Goal: Task Accomplishment & Management: Complete application form

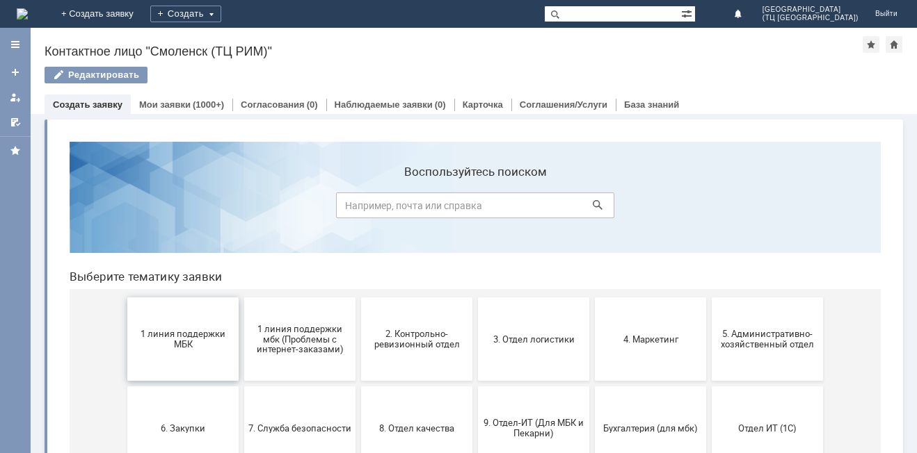
click at [175, 353] on button "1 линия поддержки МБК" at bounding box center [182, 339] width 111 height 83
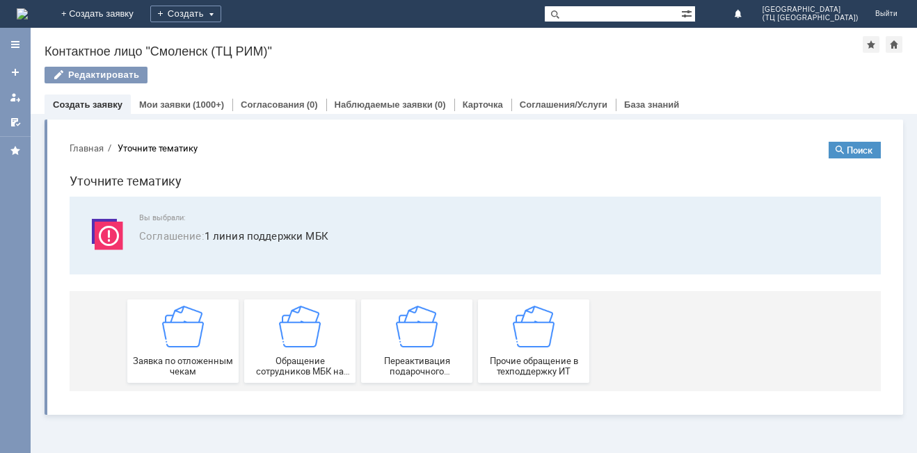
click at [175, 353] on div "Заявка по отложенным чекам" at bounding box center [182, 341] width 103 height 71
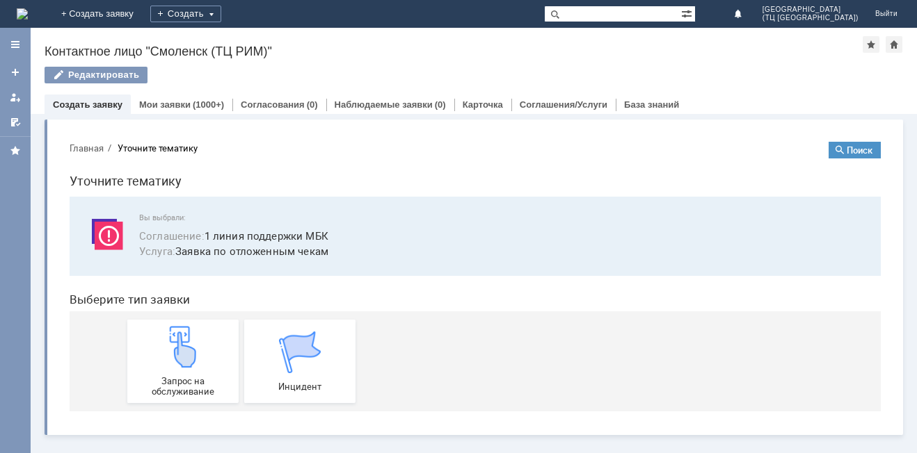
click at [175, 353] on img at bounding box center [183, 347] width 42 height 42
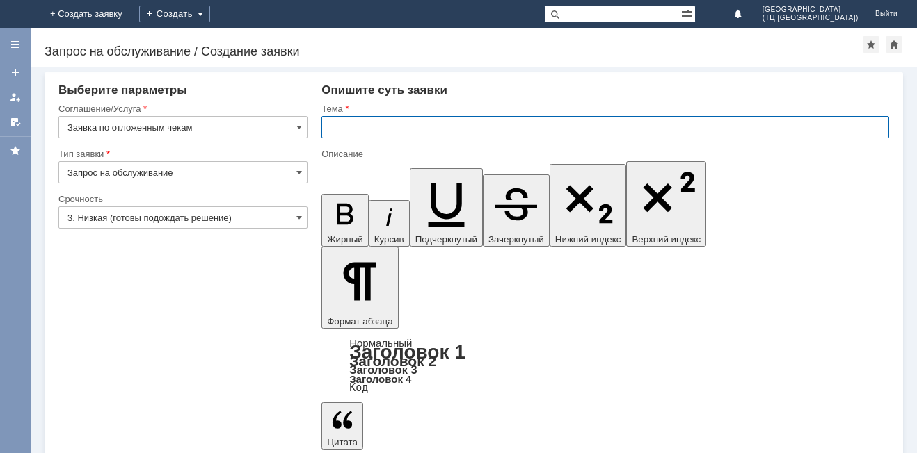
click at [360, 131] on input "text" at bounding box center [604, 127] width 567 height 22
type input "удалить чек"
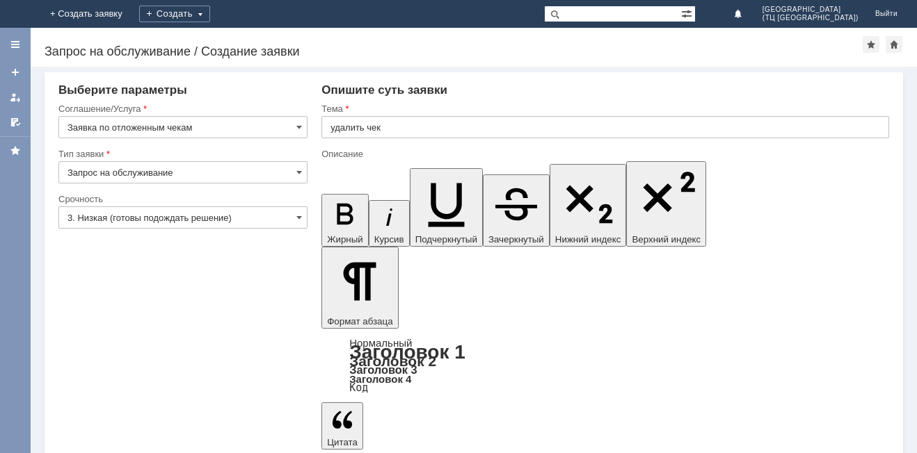
drag, startPoint x: 367, startPoint y: 3713, endPoint x: 816, endPoint y: 3709, distance: 449.3
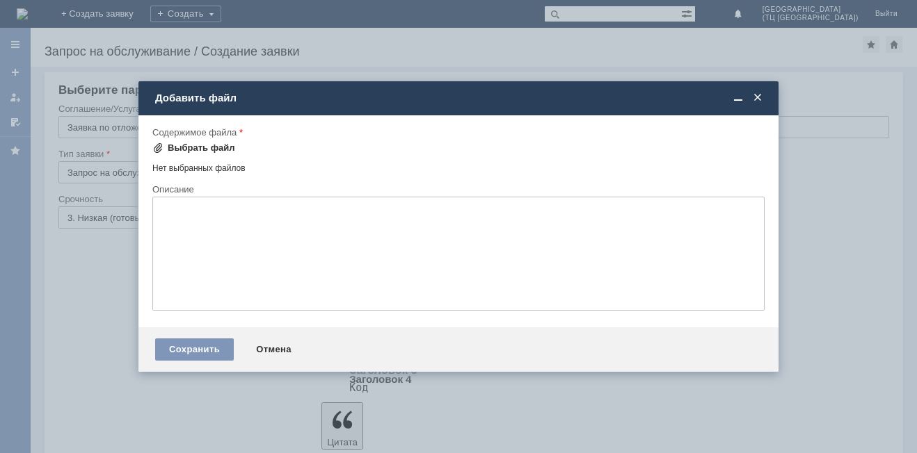
click at [206, 143] on div "Выбрать файл" at bounding box center [201, 148] width 67 height 11
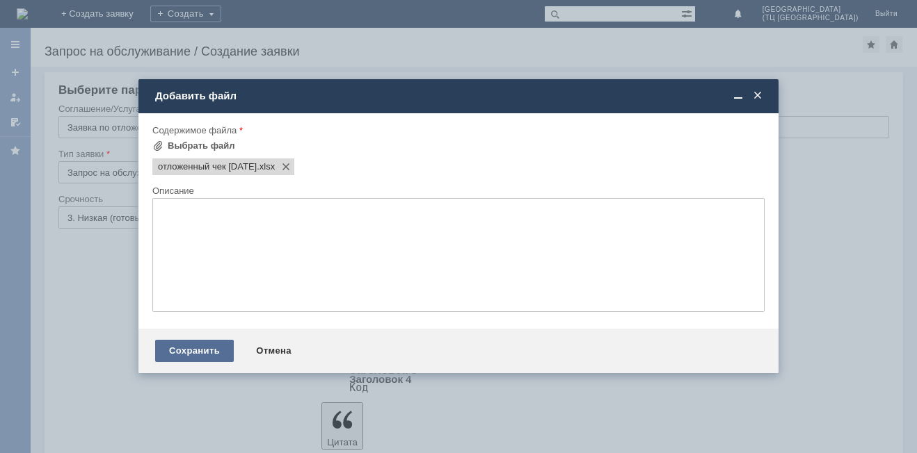
click at [201, 345] on div "Сохранить" at bounding box center [194, 351] width 79 height 22
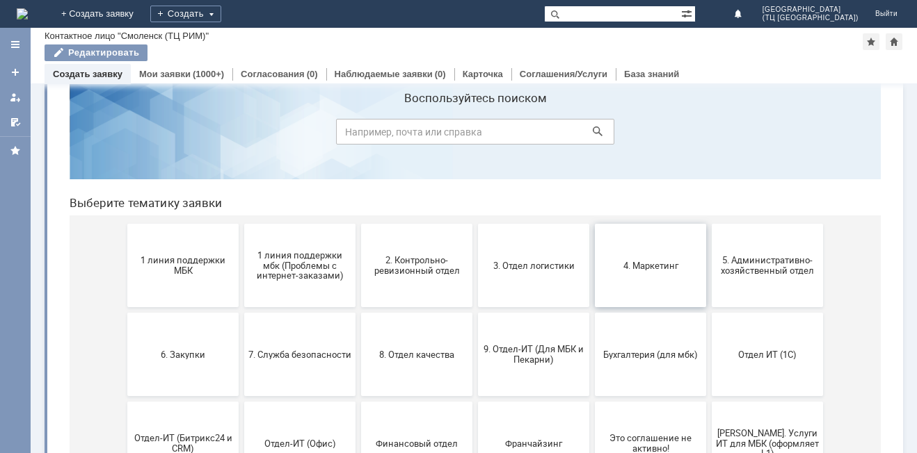
scroll to position [70, 0]
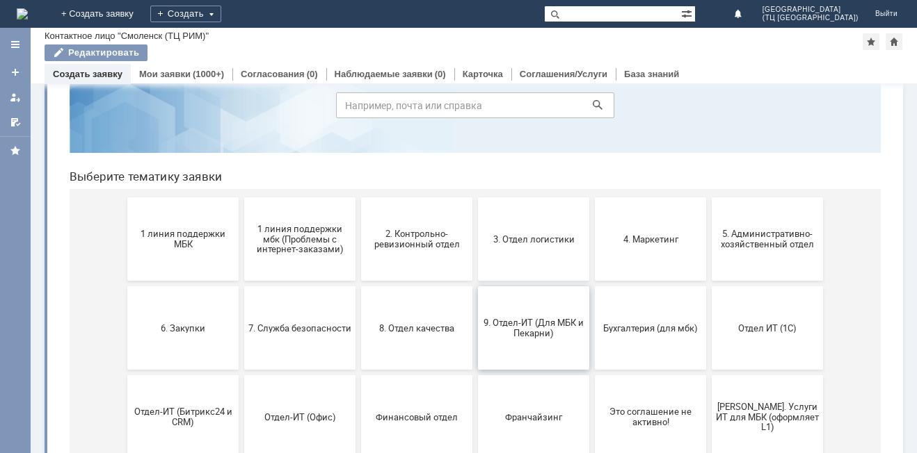
click at [517, 330] on span "9. Отдел-ИТ (Для МБК и Пекарни)" at bounding box center [533, 328] width 103 height 21
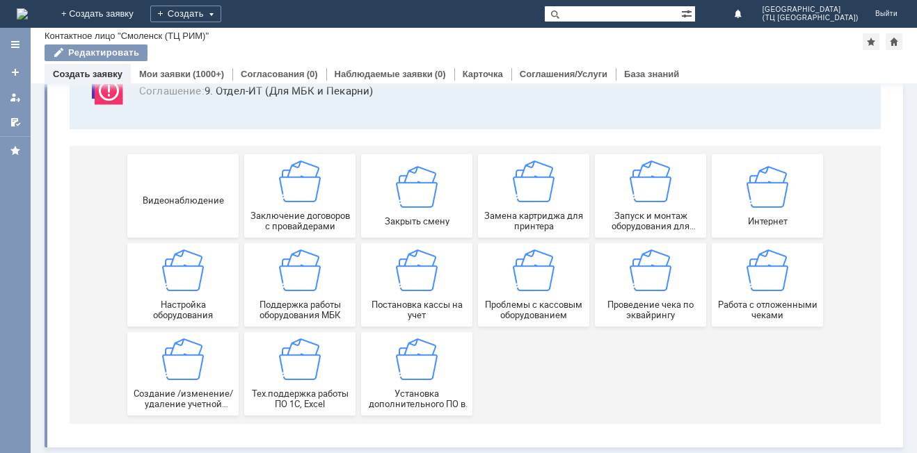
scroll to position [115, 0]
click at [181, 286] on img at bounding box center [183, 271] width 42 height 42
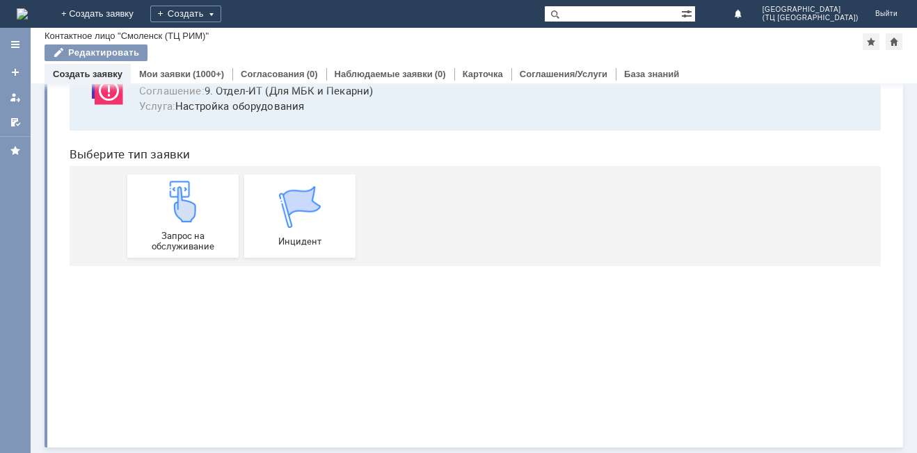
scroll to position [0, 0]
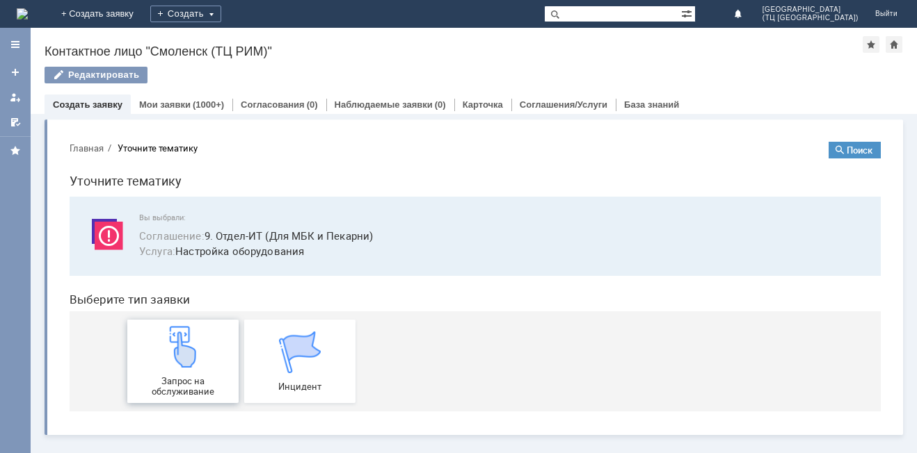
click at [188, 348] on img at bounding box center [183, 347] width 42 height 42
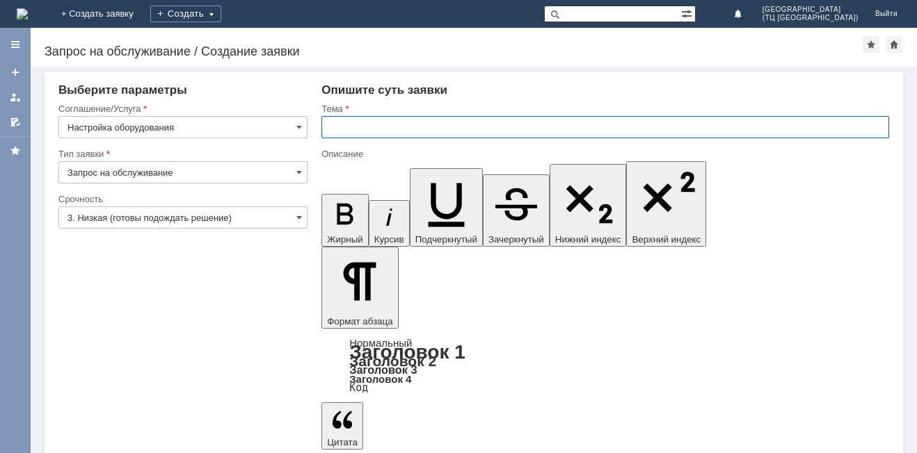
click at [350, 122] on input "text" at bounding box center [604, 127] width 567 height 22
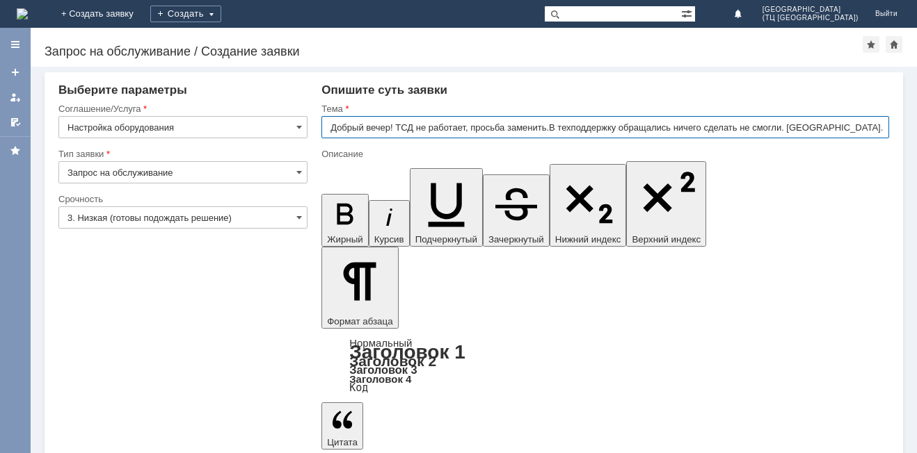
type input "Добрый вечер! ТСД не работает, просьба заменить.В техподдержку обращались ничег…"
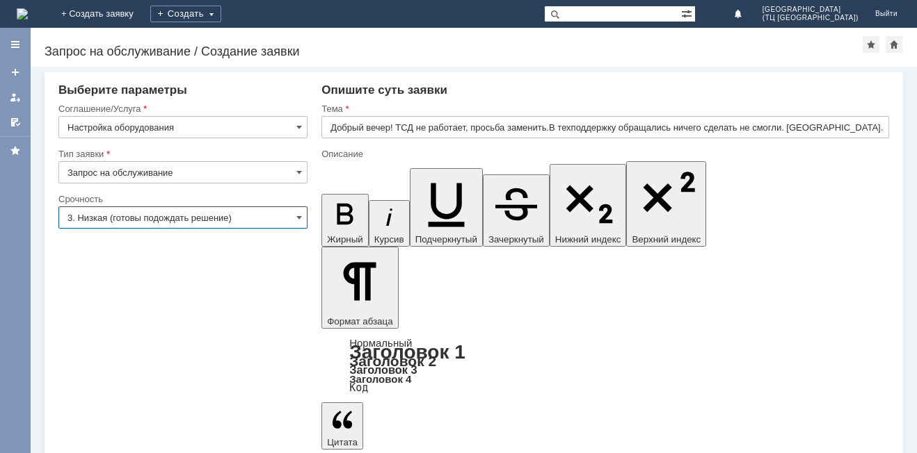
click at [134, 212] on input "3. Низкая (готовы подождать решение)" at bounding box center [182, 218] width 249 height 22
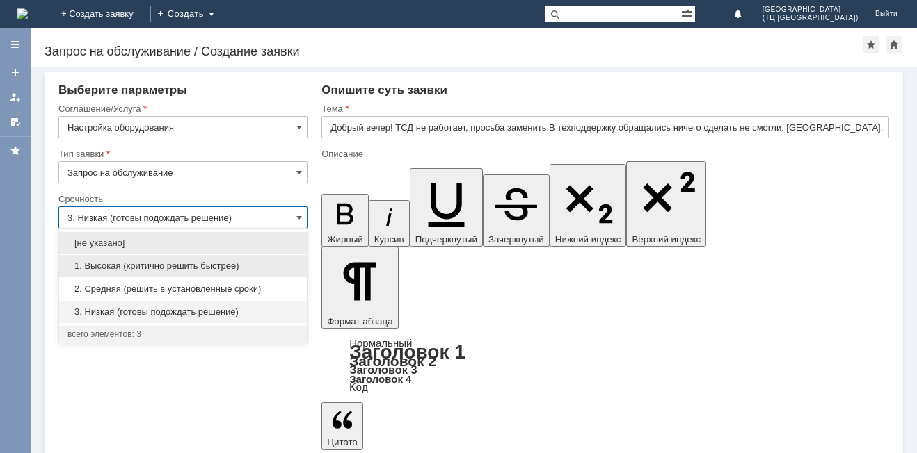
click at [136, 265] on span "1. Высокая (критично решить быстрее)" at bounding box center [182, 266] width 231 height 11
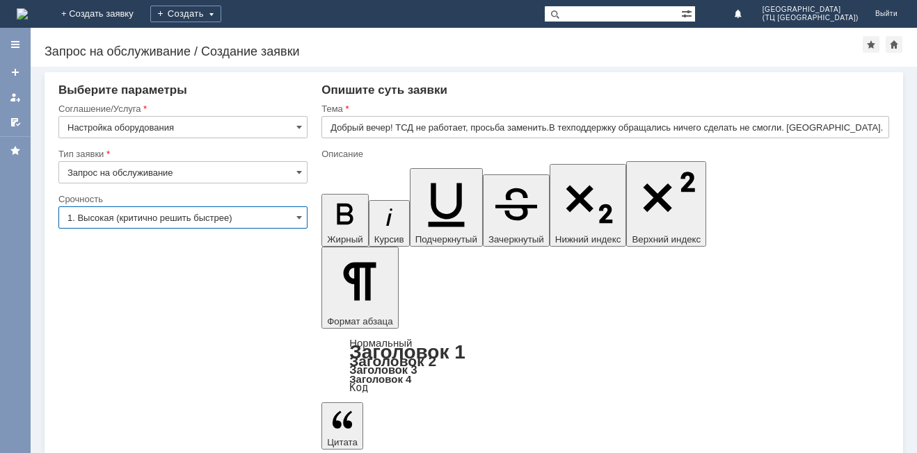
type input "1. Высокая (критично решить быстрее)"
